Goal: Task Accomplishment & Management: Use online tool/utility

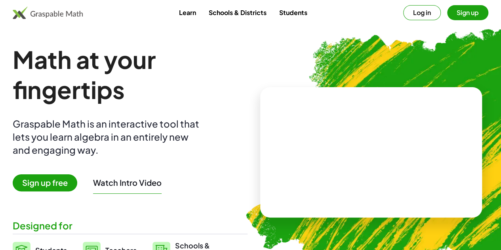
click at [62, 184] on span "Sign up free" at bounding box center [45, 182] width 65 height 17
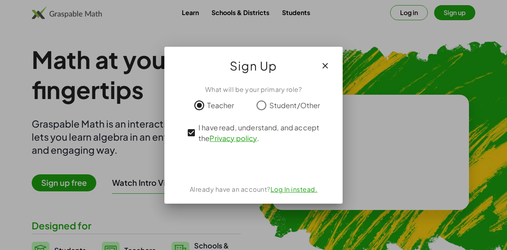
click at [289, 190] on link "Log In instead." at bounding box center [293, 189] width 47 height 8
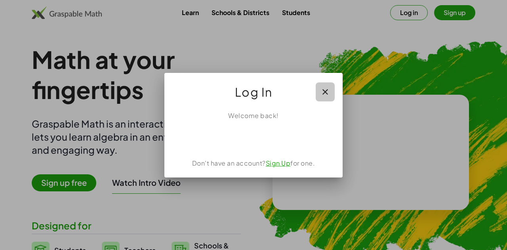
click at [325, 92] on icon "button" at bounding box center [325, 92] width 10 height 10
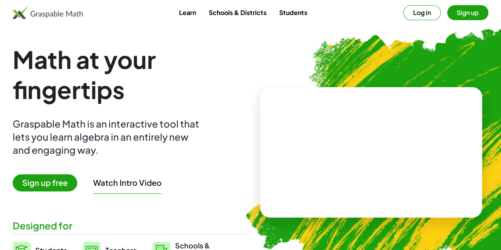
click at [447, 11] on button "Sign up" at bounding box center [467, 12] width 41 height 15
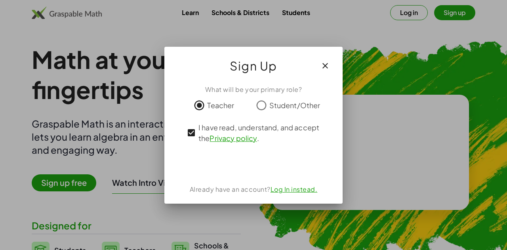
click at [299, 190] on link "Log In instead." at bounding box center [293, 189] width 47 height 8
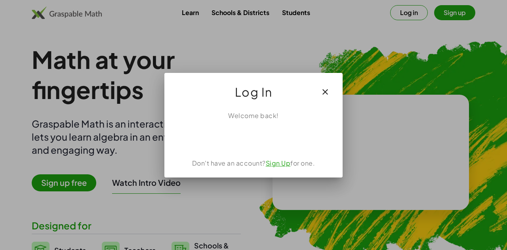
click at [275, 163] on link "Sign Up" at bounding box center [278, 163] width 25 height 8
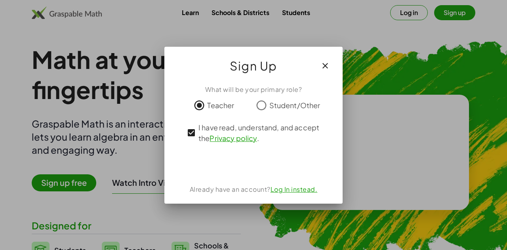
click at [292, 191] on link "Log In instead." at bounding box center [293, 189] width 47 height 8
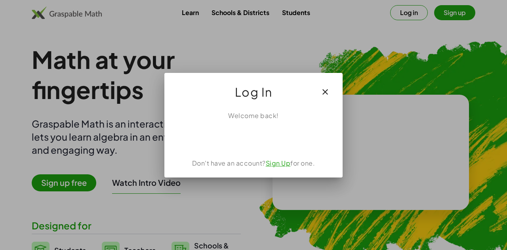
click at [278, 164] on link "Sign Up" at bounding box center [278, 163] width 25 height 8
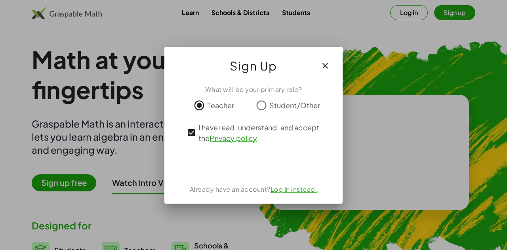
click at [325, 65] on icon "button" at bounding box center [325, 66] width 10 height 10
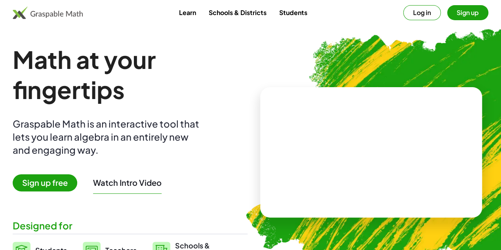
click at [63, 183] on span "Sign up free" at bounding box center [45, 182] width 65 height 17
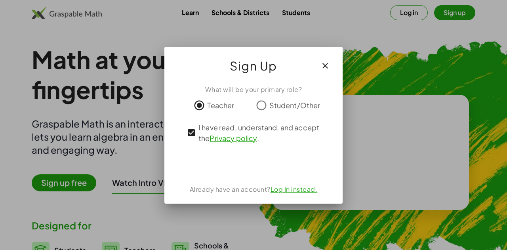
drag, startPoint x: 327, startPoint y: 65, endPoint x: 333, endPoint y: 107, distance: 42.4
click at [333, 107] on div "Sign Up What will be your primary role? Teacher Student/Other I have read, unde…" at bounding box center [253, 125] width 178 height 157
click at [325, 65] on icon "button" at bounding box center [325, 66] width 10 height 10
